Goal: Check status

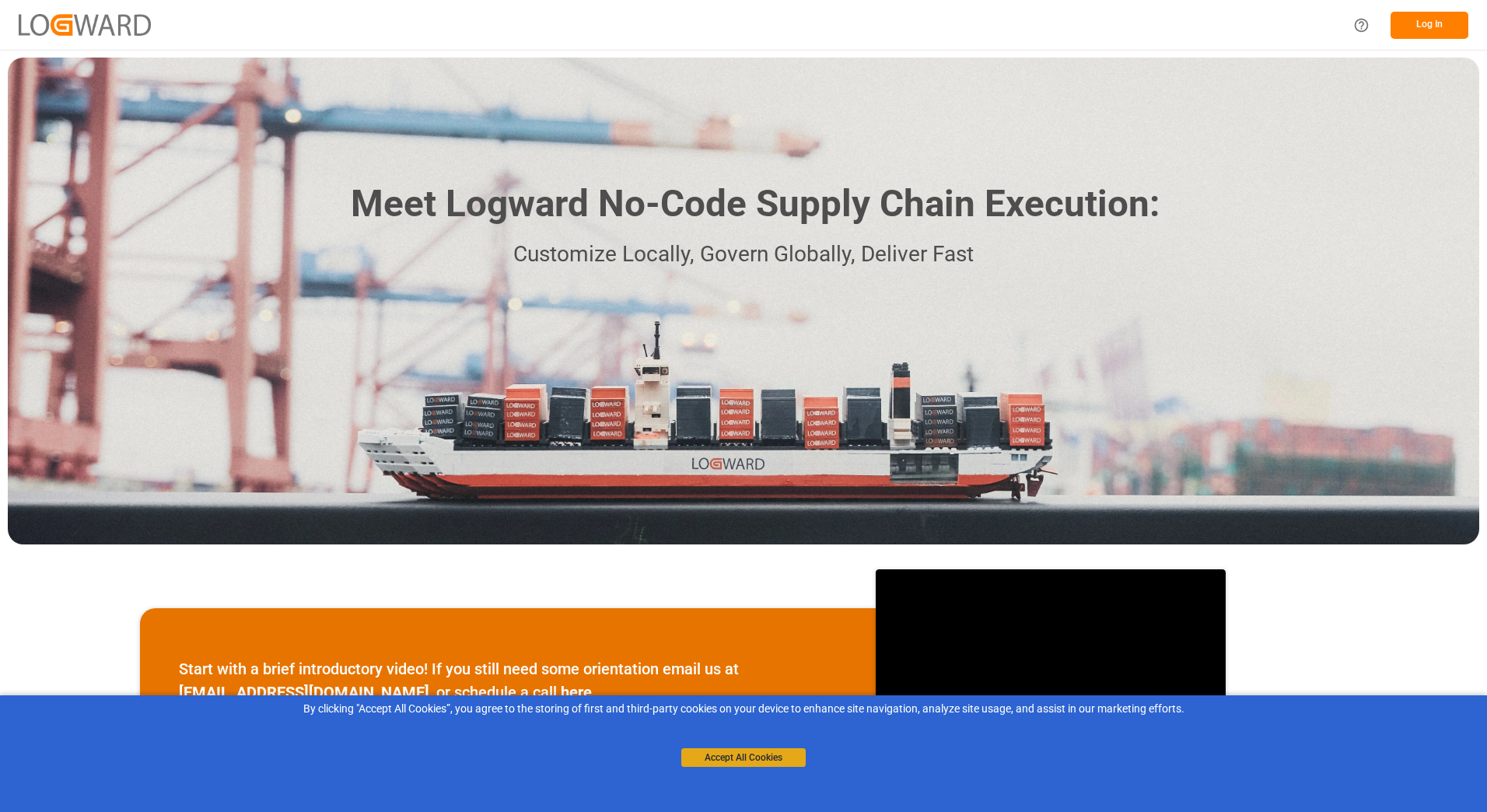
click at [753, 761] on button "Accept All Cookies" at bounding box center [743, 756] width 124 height 19
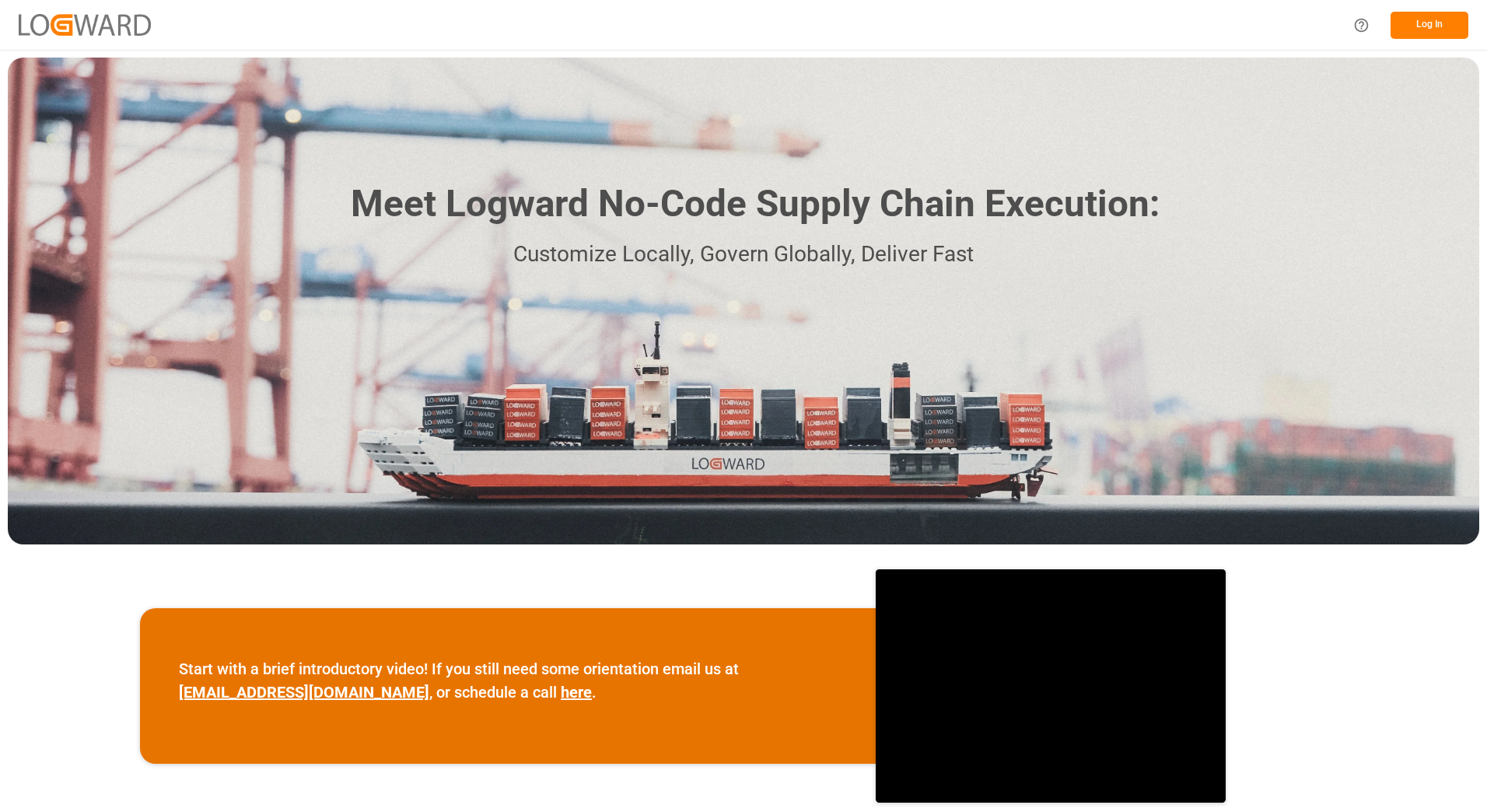
drag, startPoint x: 1428, startPoint y: 22, endPoint x: 1421, endPoint y: 29, distance: 9.9
click at [1421, 29] on button "Log In" at bounding box center [1430, 25] width 78 height 27
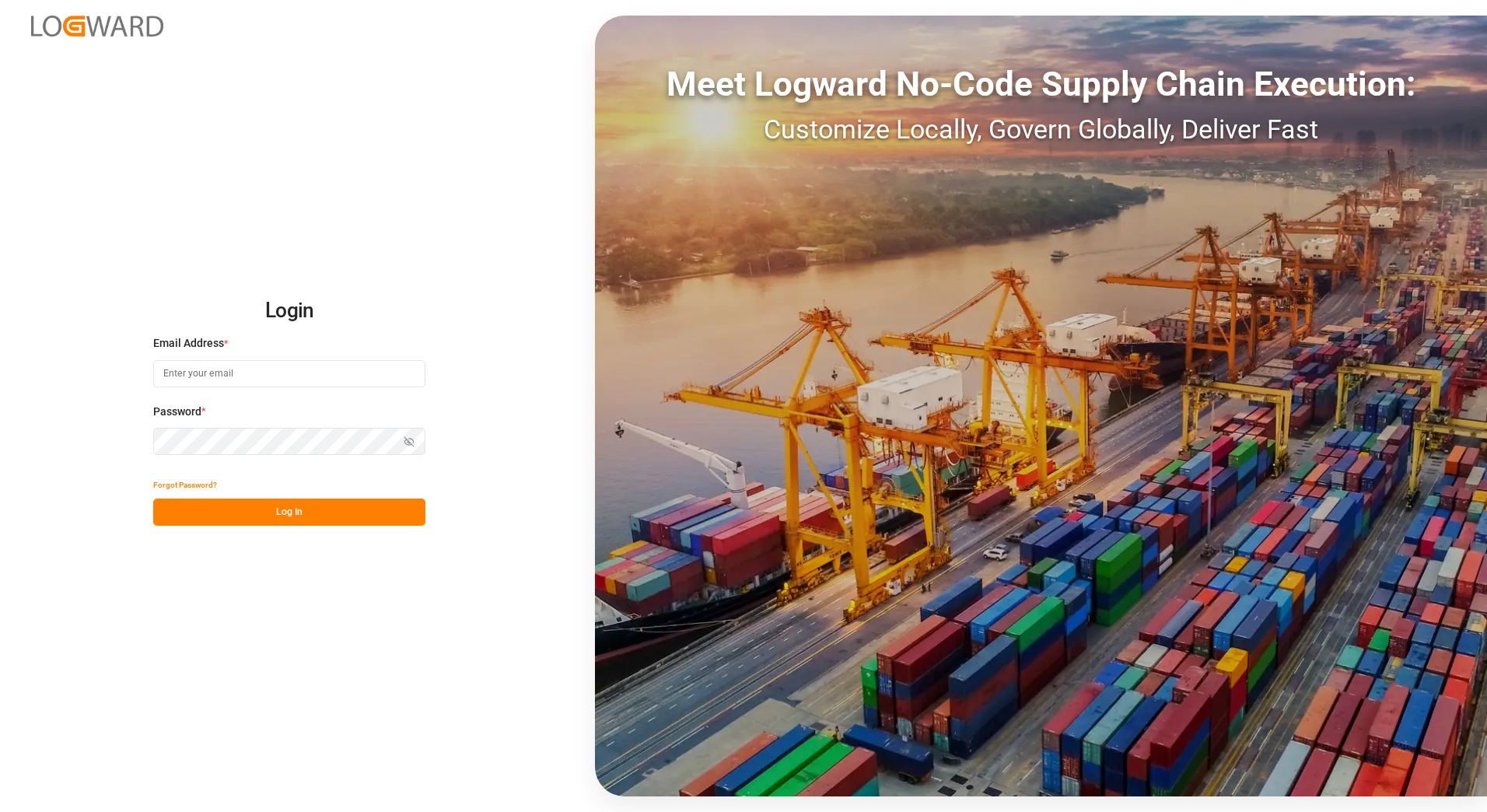
click at [185, 374] on input at bounding box center [289, 374] width 272 height 27
type input "[EMAIL_ADDRESS][DOMAIN_NAME]"
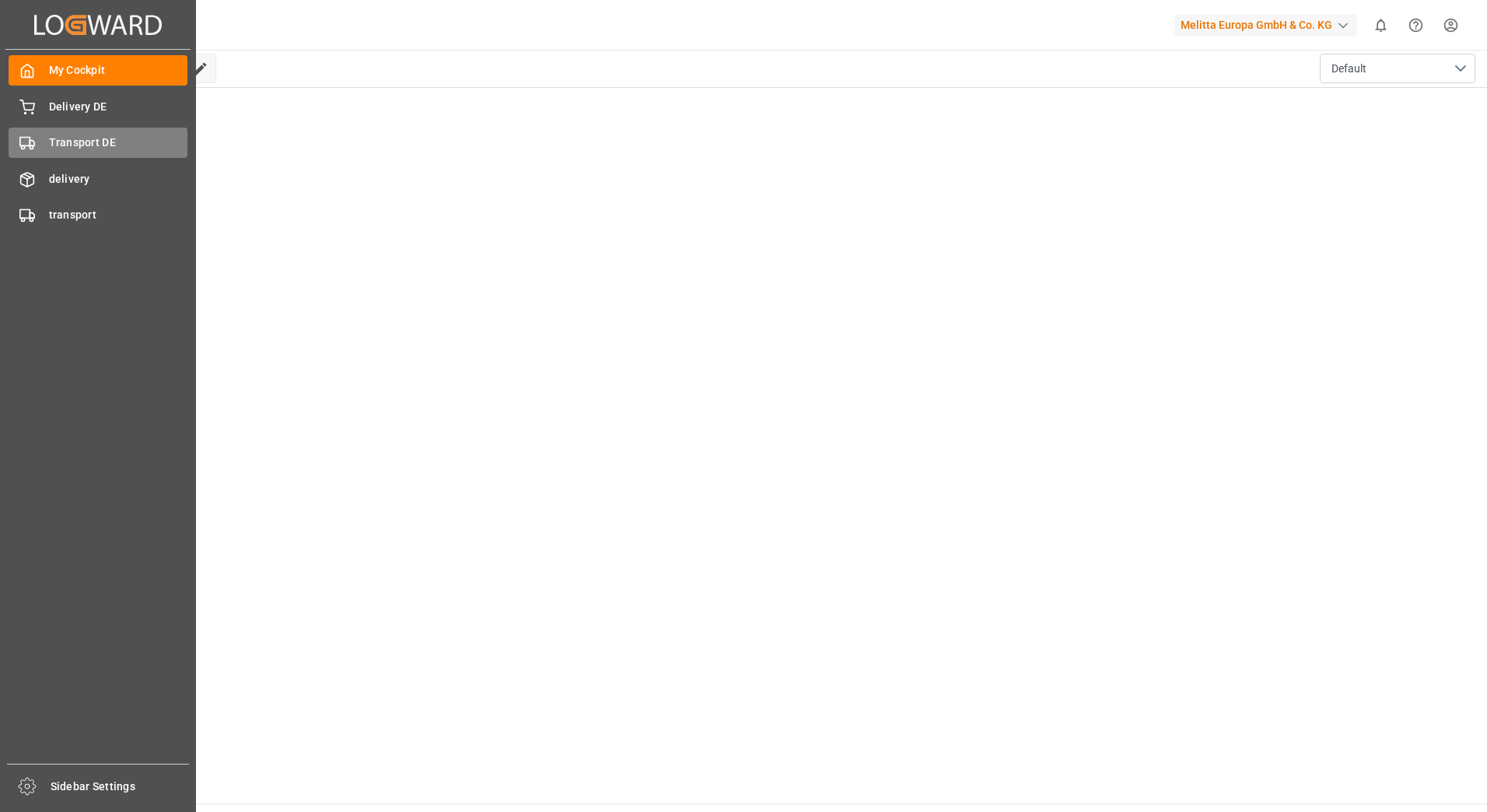
drag, startPoint x: 81, startPoint y: 125, endPoint x: 90, endPoint y: 140, distance: 17.5
click at [85, 130] on div "My Cockpit My Cockpit Delivery DE Delivery DE Transport DE Transport DE deliver…" at bounding box center [98, 407] width 185 height 714
click at [93, 145] on span "Transport DE" at bounding box center [118, 143] width 139 height 16
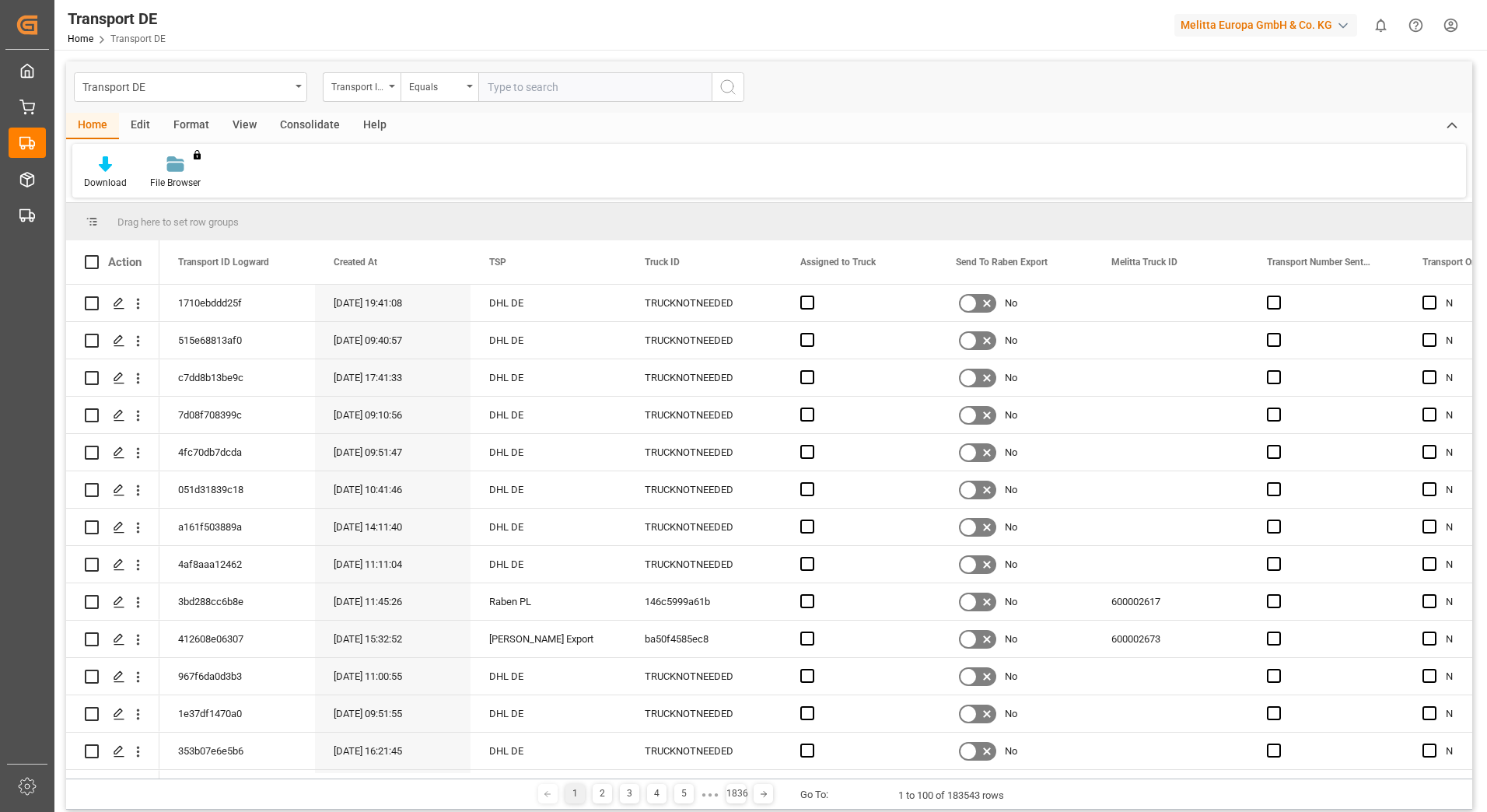
click at [509, 90] on input "text" at bounding box center [596, 87] width 234 height 30
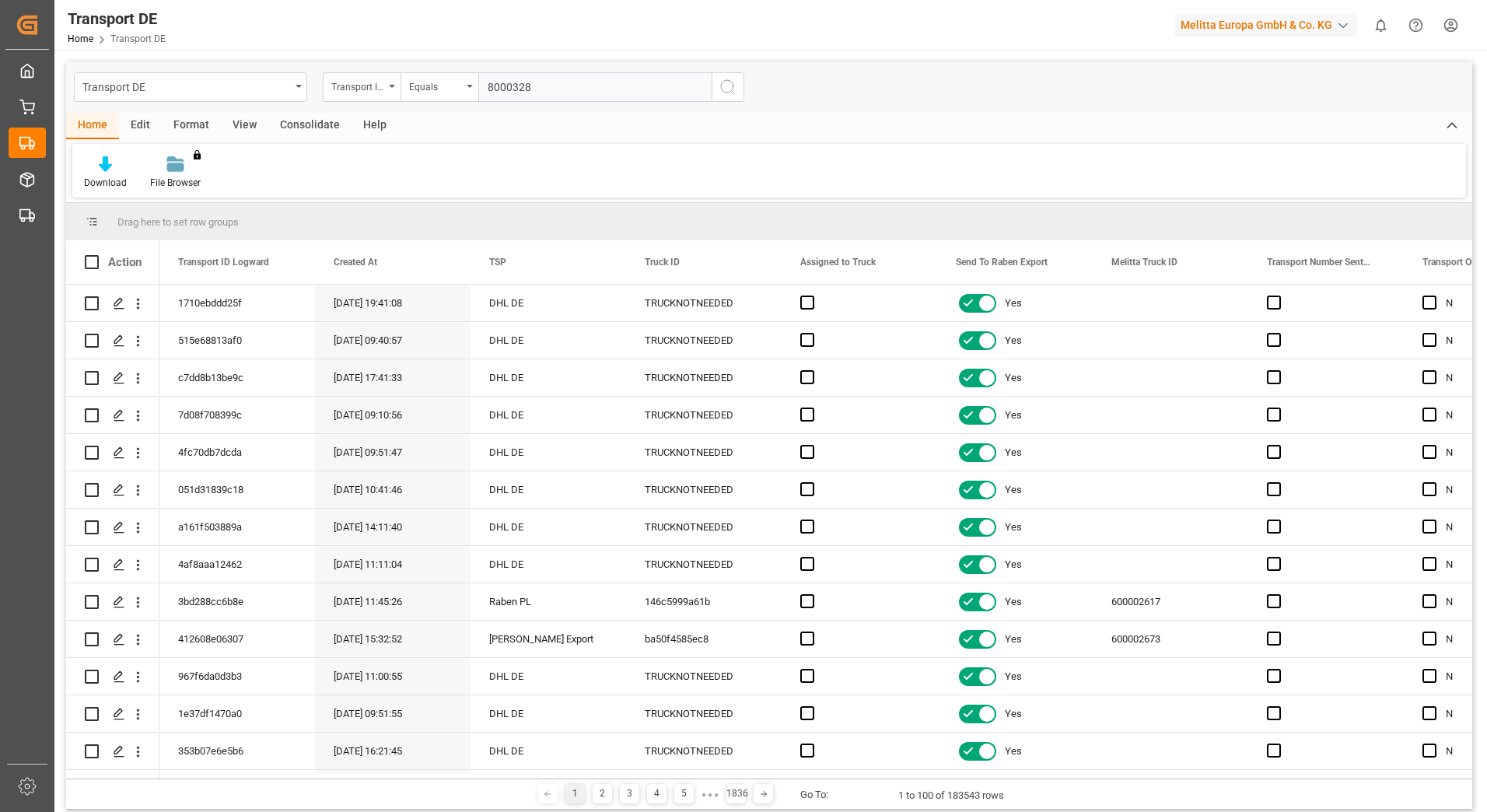
type input "80003289"
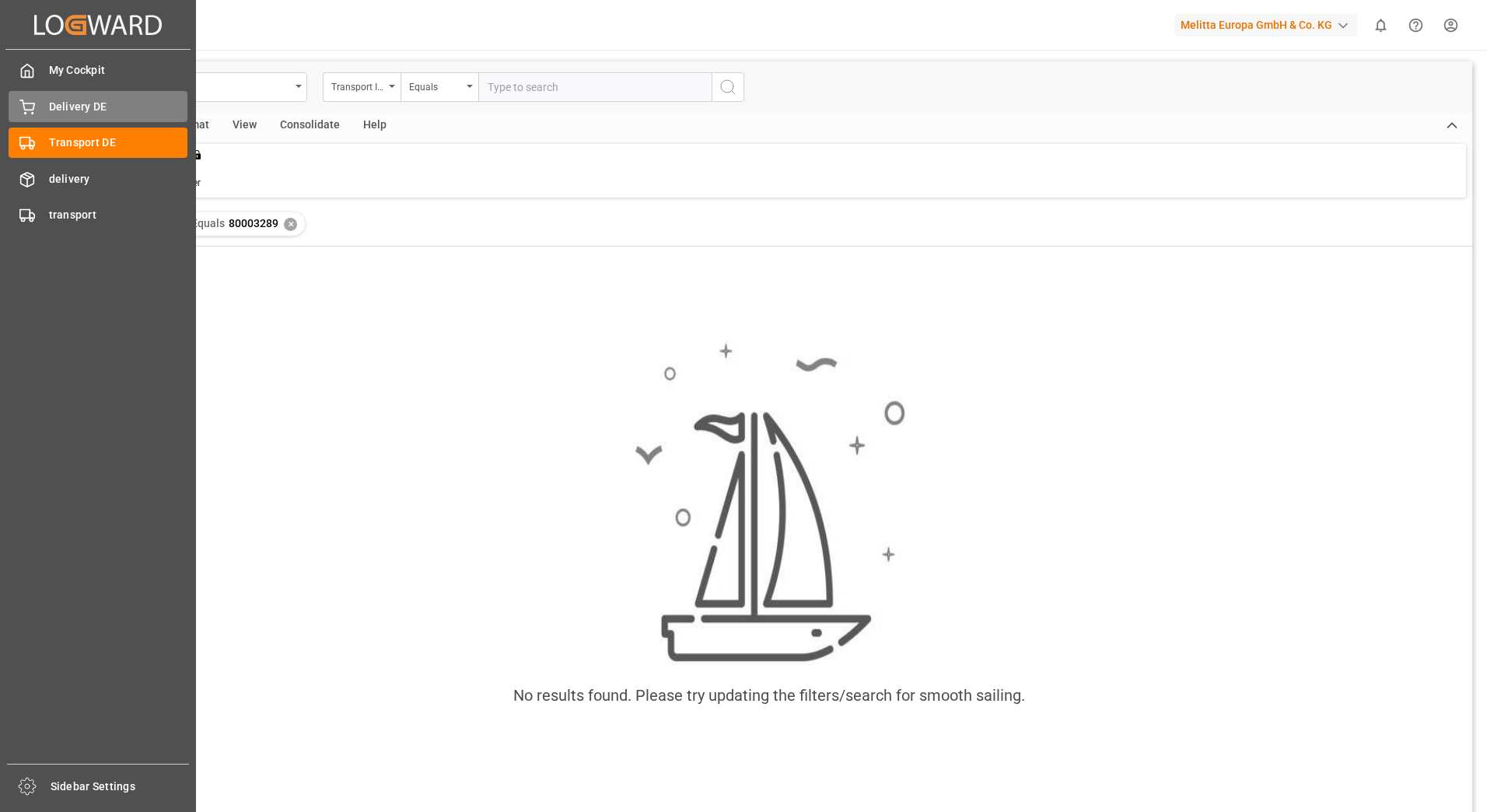
click at [75, 104] on span "Delivery DE" at bounding box center [118, 107] width 139 height 16
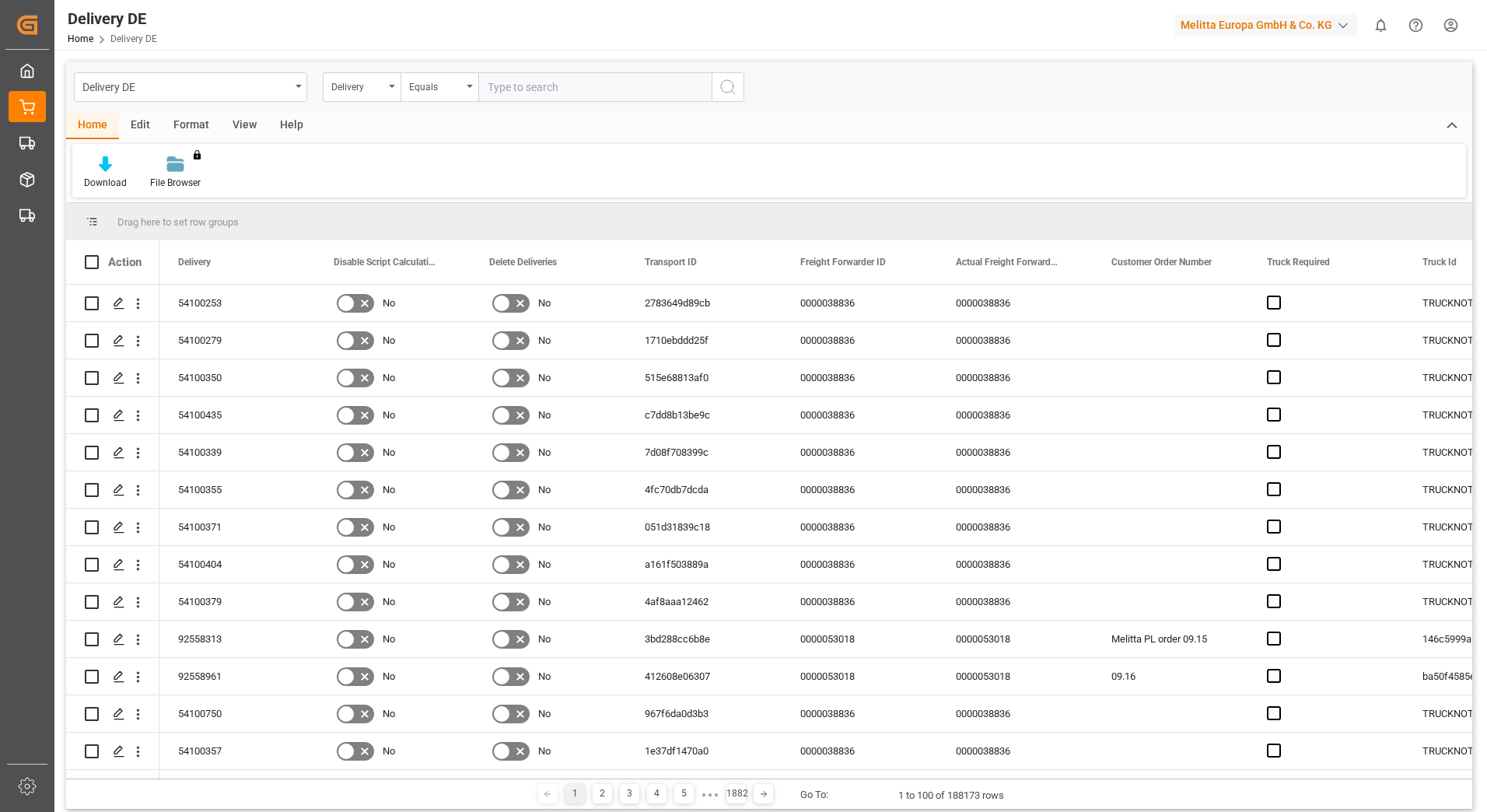
click at [505, 92] on input "text" at bounding box center [596, 87] width 234 height 30
type input "80003289"
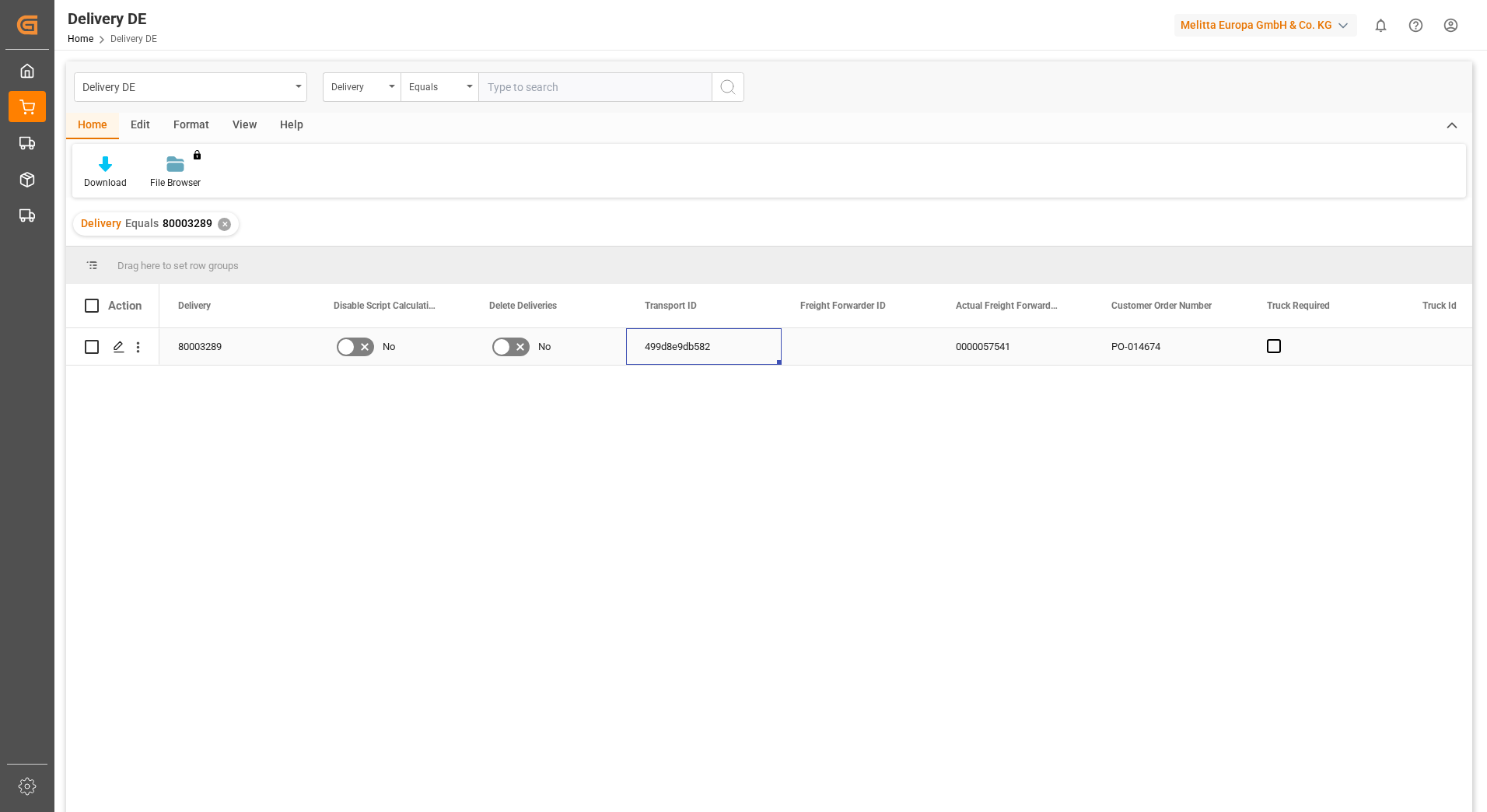
click at [695, 347] on div "499d8e9db582" at bounding box center [704, 346] width 156 height 36
drag, startPoint x: 724, startPoint y: 354, endPoint x: 634, endPoint y: 354, distance: 90.0
click at [634, 354] on div "499d8e9db582" at bounding box center [704, 355] width 156 height 55
